Goal: Check status: Check status

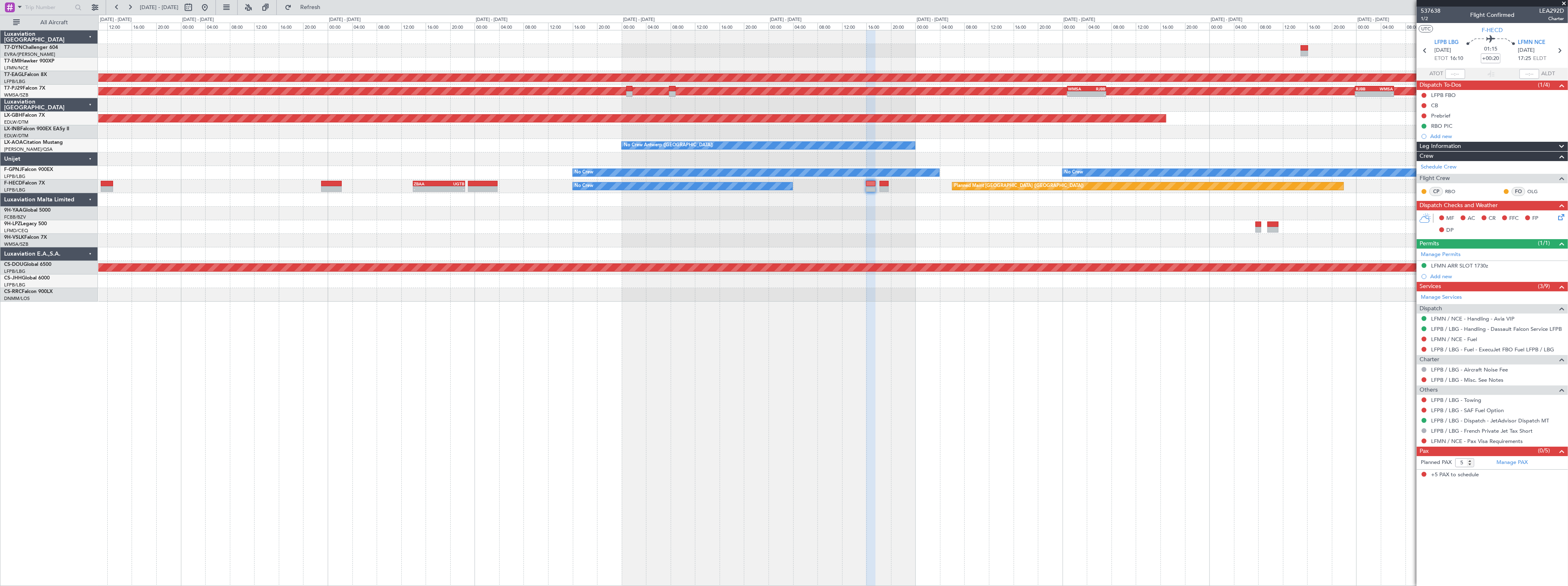
click at [307, 22] on div "Planned Maint Dubai (Al Maktoum Intl) Planned Maint [GEOGRAPHIC_DATA] (Sultan […" at bounding box center [784, 300] width 1568 height 571
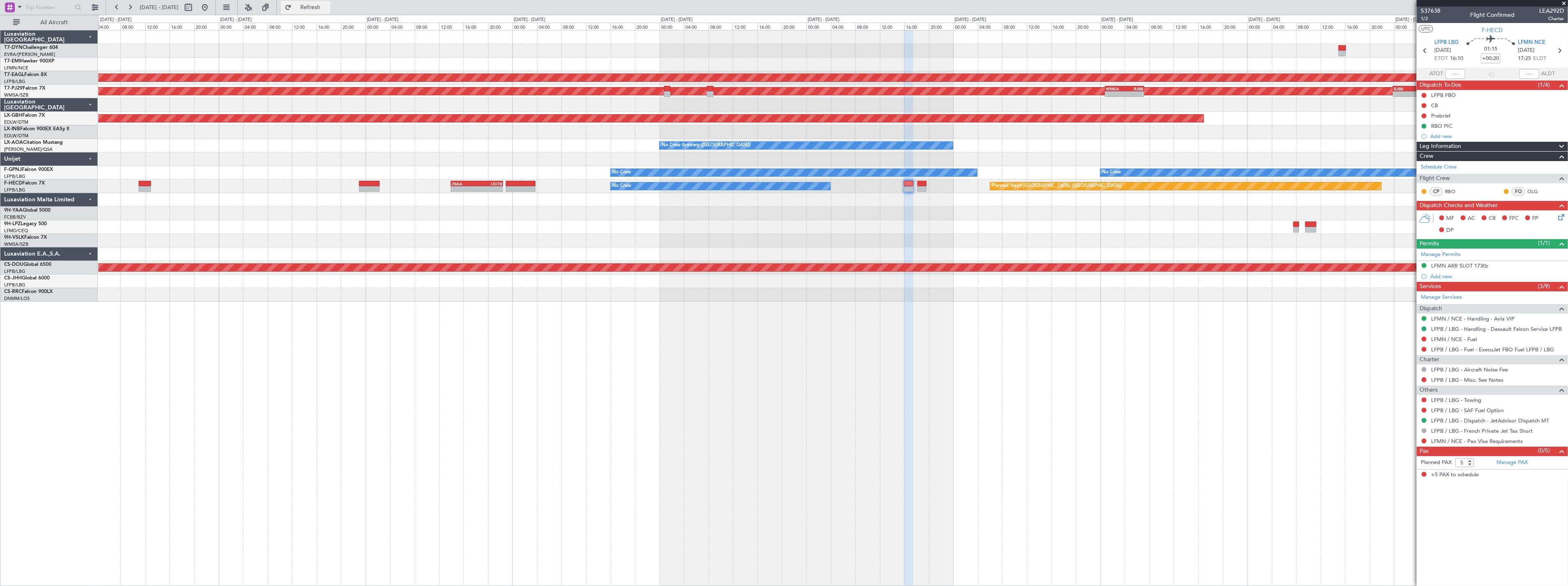
click at [327, 9] on span "Refresh" at bounding box center [310, 7] width 35 height 5
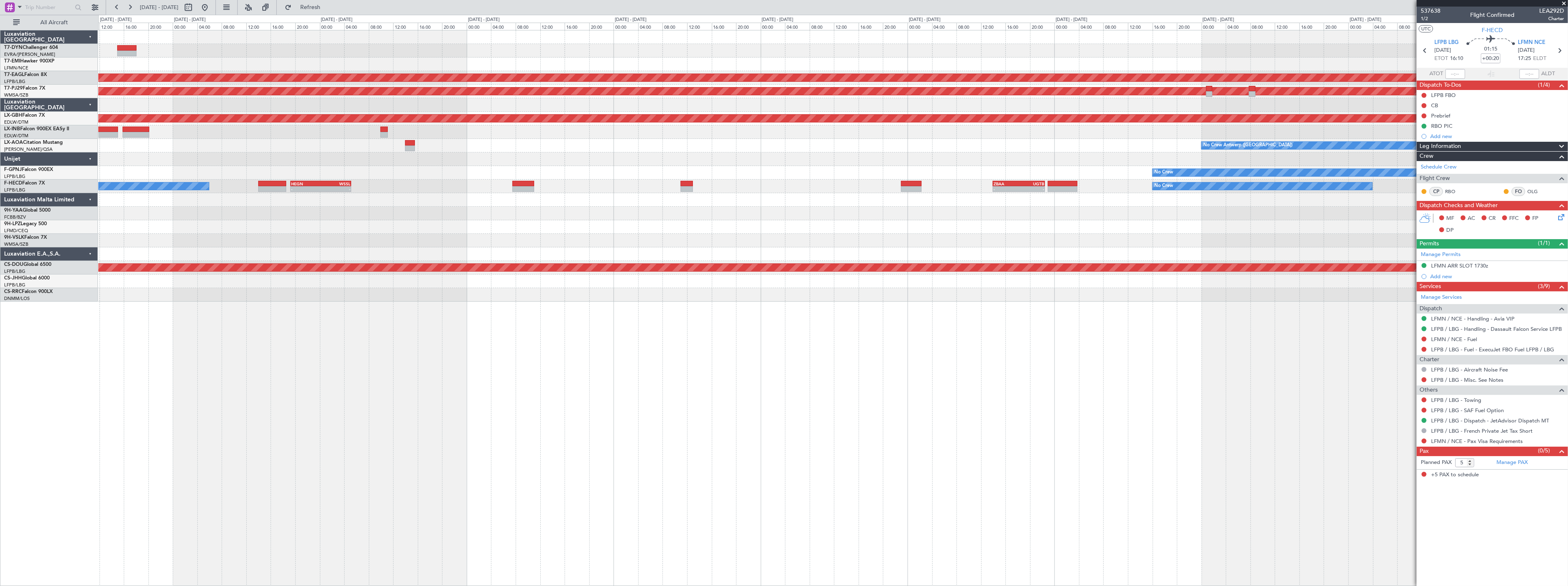
click at [1013, 11] on fb-flight-board "[DATE] - [DATE] Refresh Quick Links All Aircraft Planned Maint [GEOGRAPHIC_DATA…" at bounding box center [784, 296] width 1568 height 580
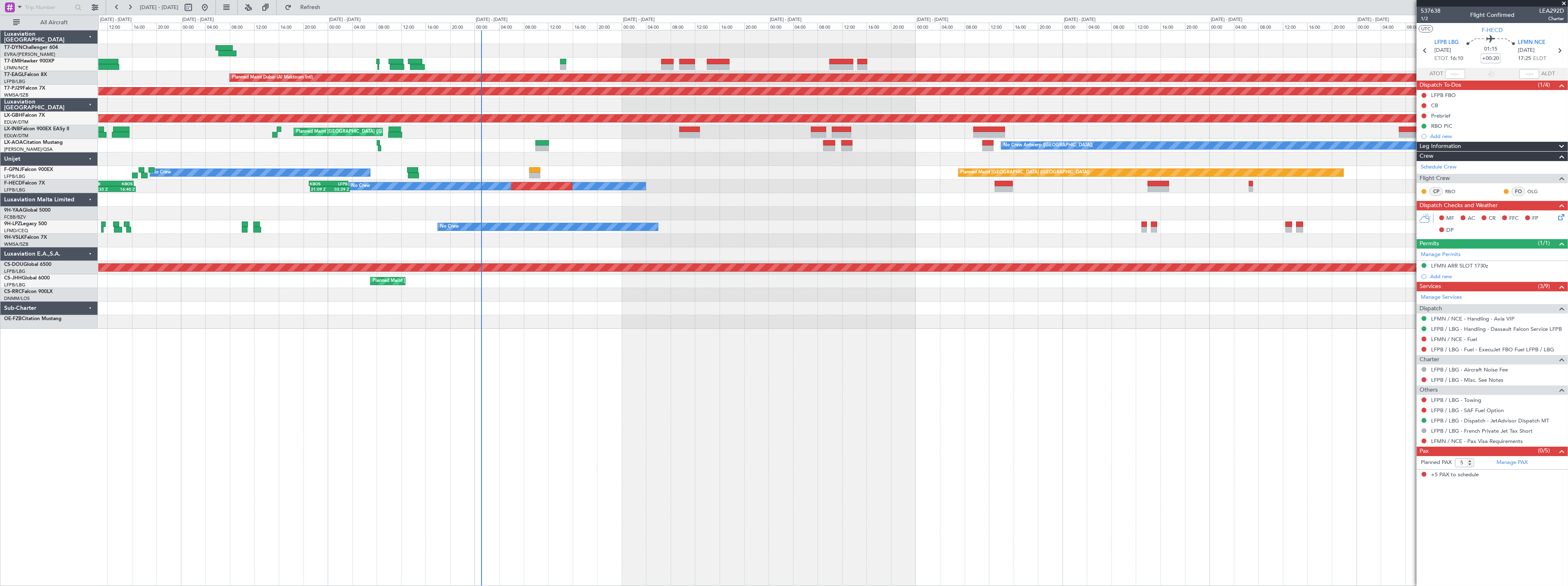
click at [876, 50] on div at bounding box center [833, 51] width 1469 height 13
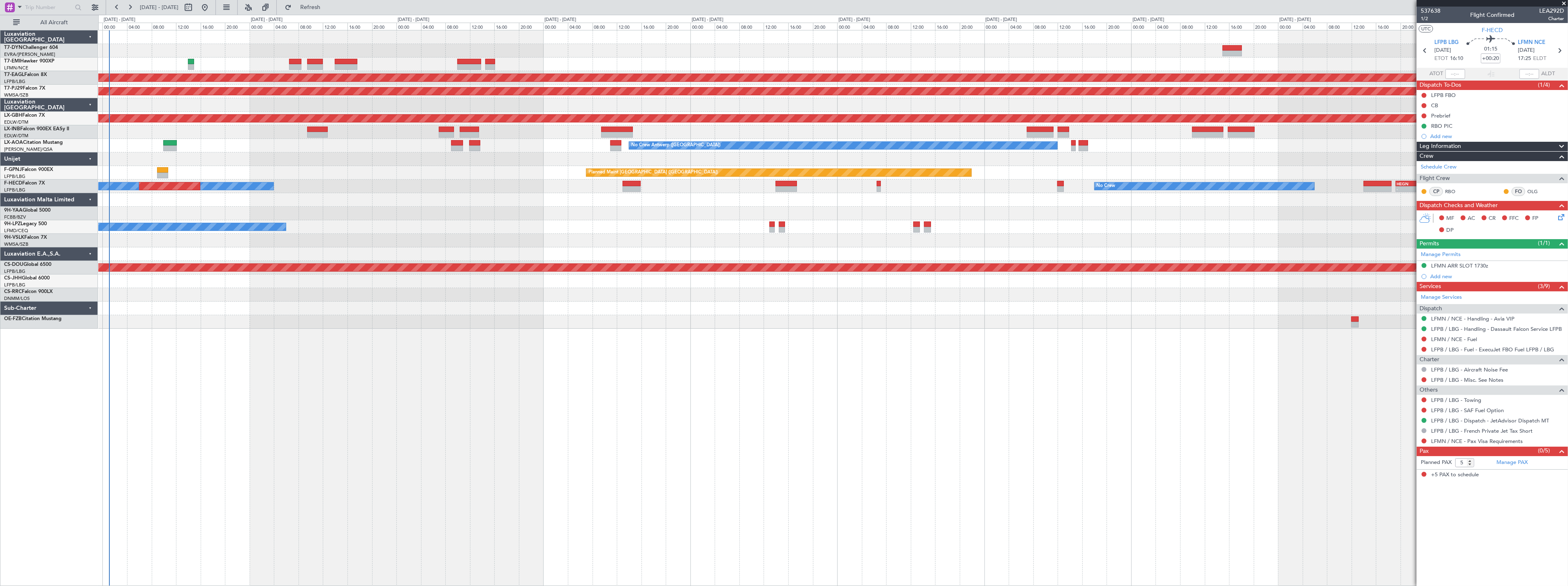
click at [164, 69] on div "Planned Maint Dubai (Al Maktoum Intl) Planned Maint [GEOGRAPHIC_DATA] (Sultan […" at bounding box center [833, 180] width 1469 height 298
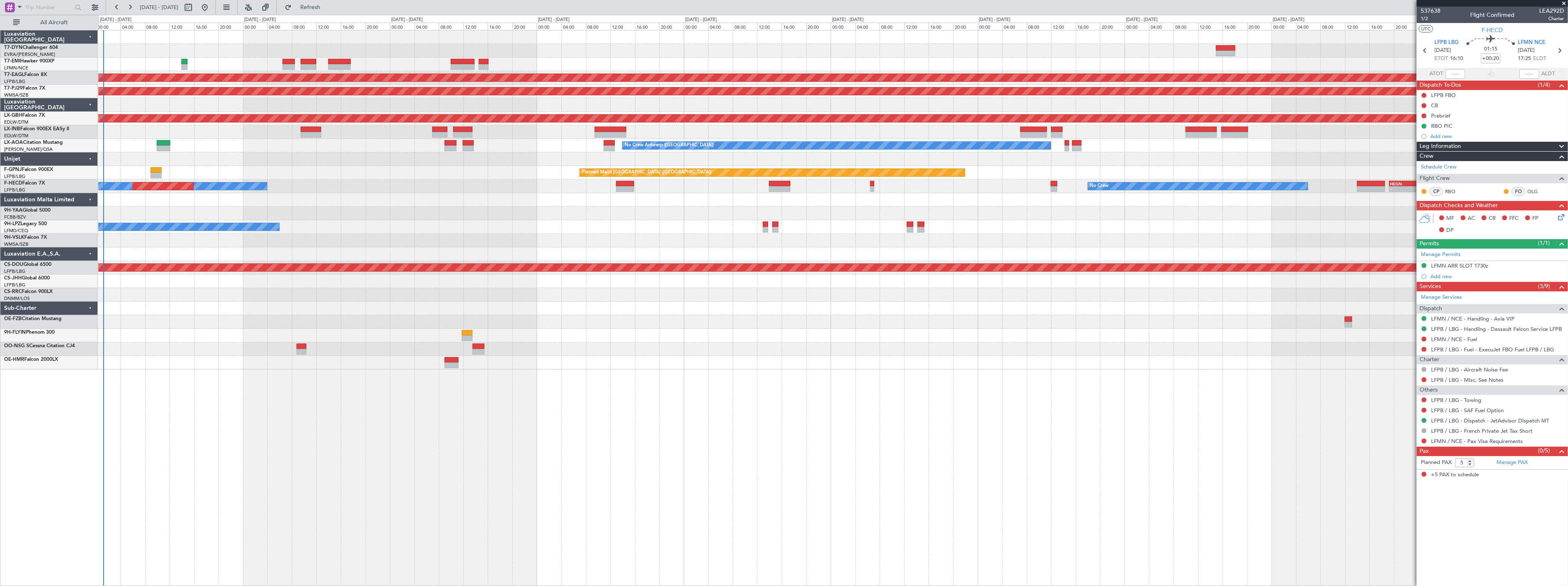
click at [373, 43] on div "Planned Maint Dubai (Al Maktoum Intl) Planned Maint [GEOGRAPHIC_DATA] (Sultan […" at bounding box center [833, 200] width 1469 height 339
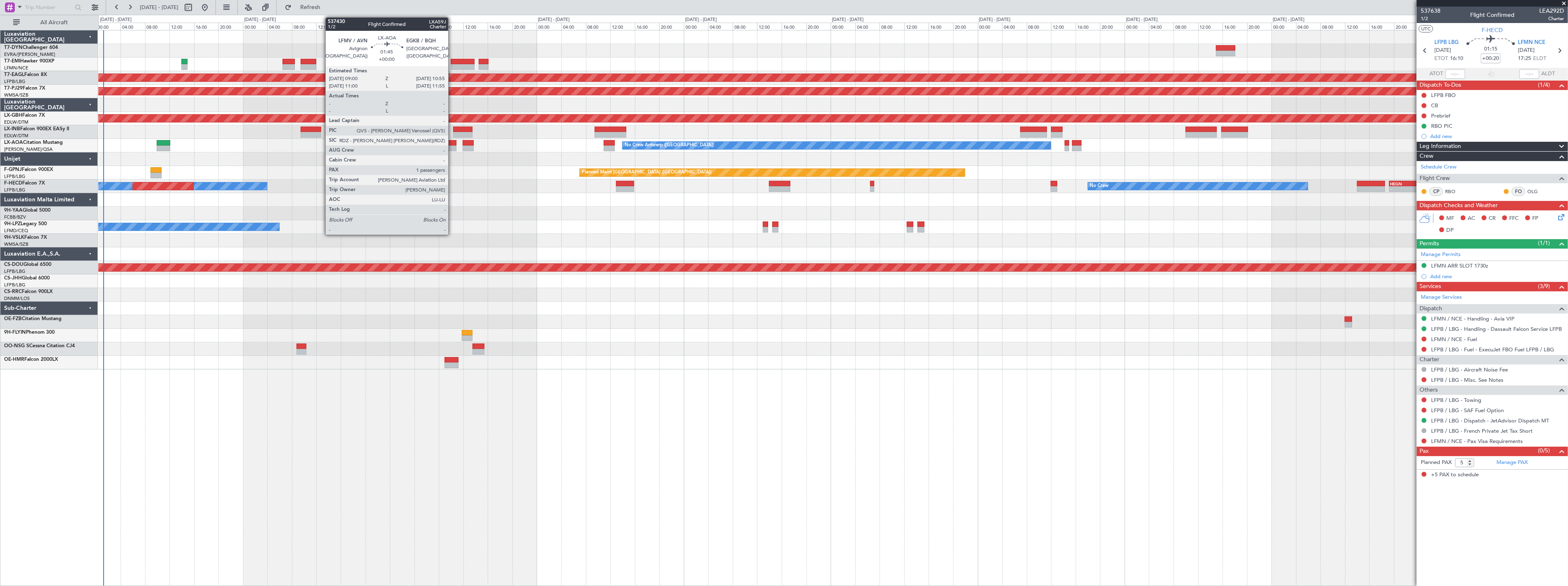
click at [452, 141] on div at bounding box center [450, 142] width 12 height 5
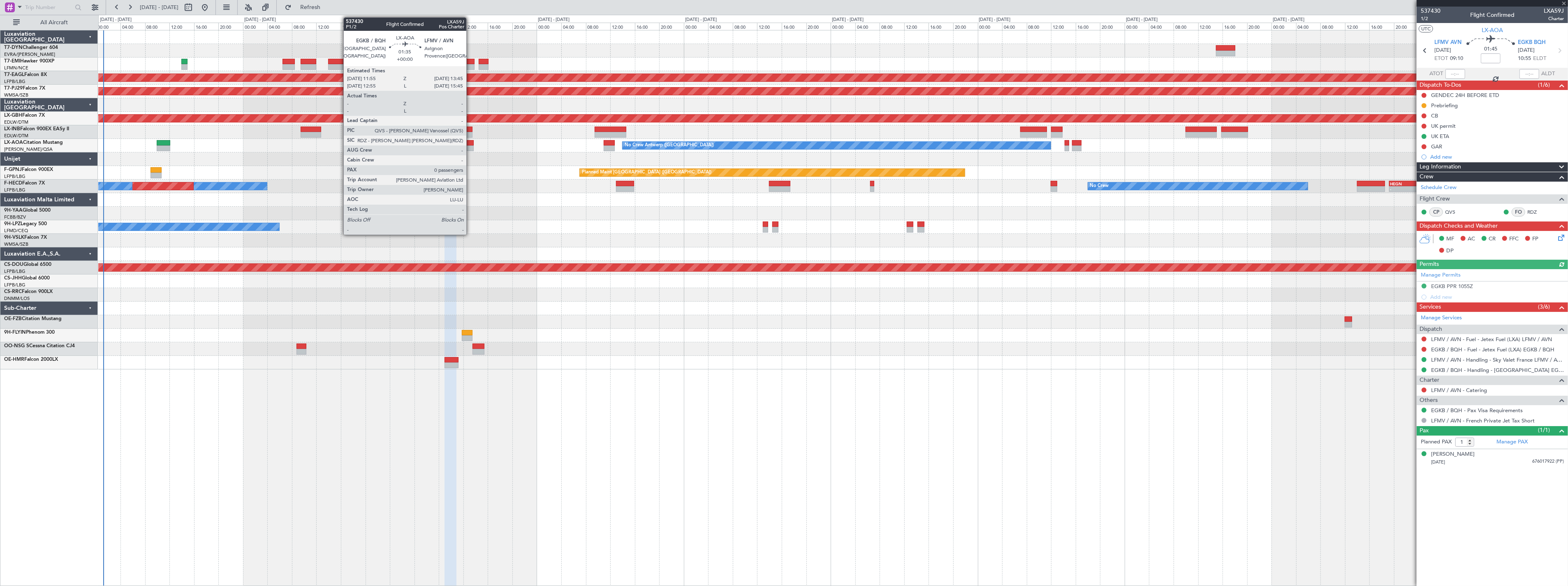
click at [471, 144] on div at bounding box center [468, 142] width 12 height 5
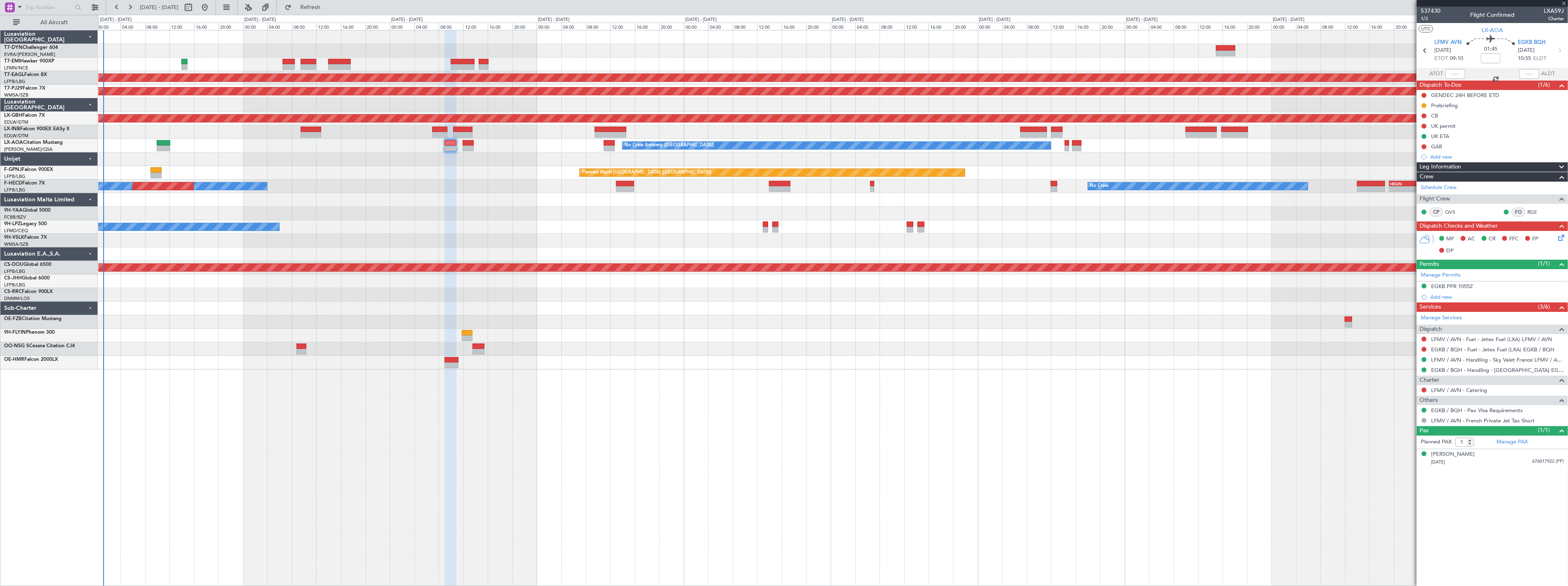
type input "0"
